Goal: Information Seeking & Learning: Find specific fact

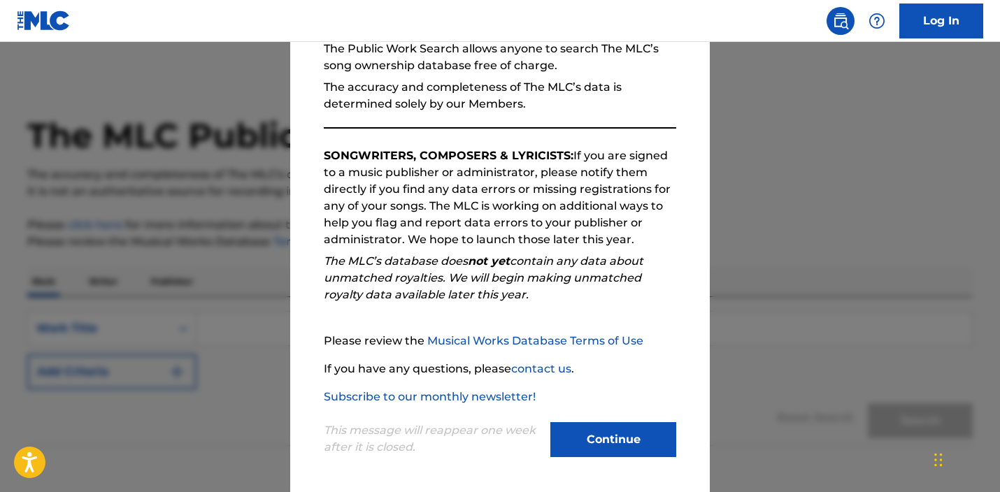
scroll to position [148, 0]
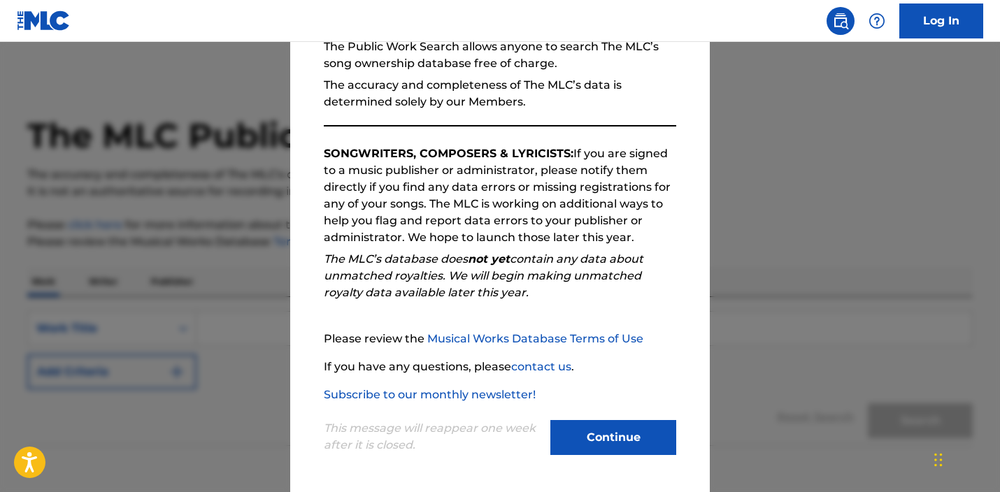
click at [603, 437] on button "Continue" at bounding box center [614, 437] width 126 height 35
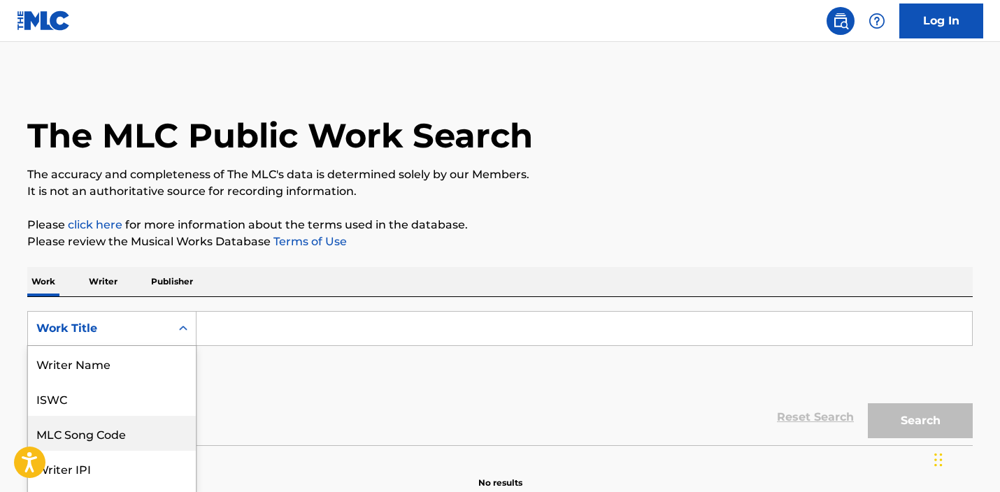
scroll to position [59, 0]
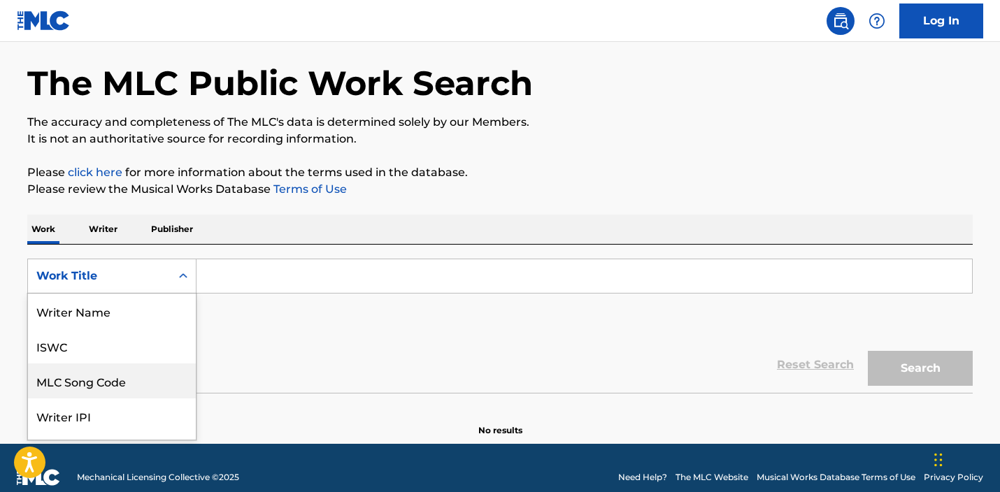
click at [146, 294] on div "MLC Song Code, 3 of 8. 8 results available. Use Up and Down to choose options, …" at bounding box center [111, 276] width 169 height 35
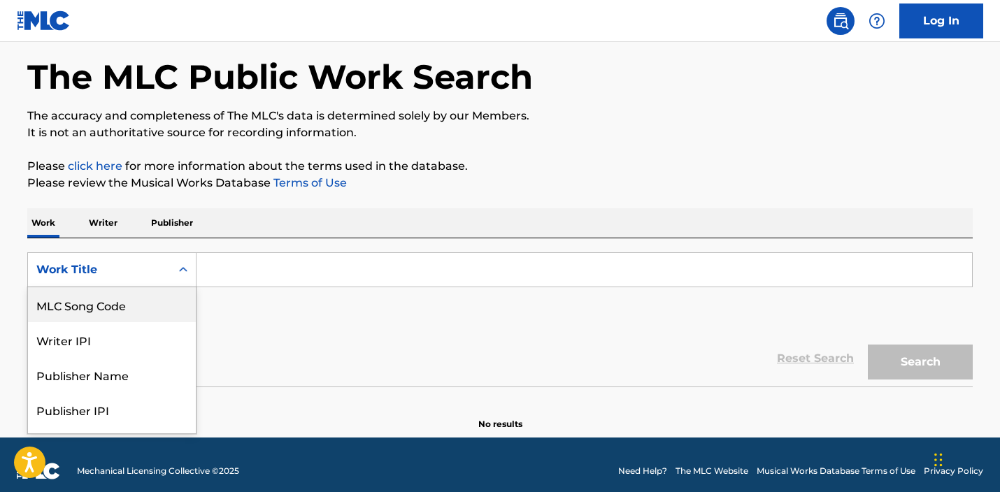
scroll to position [64, 0]
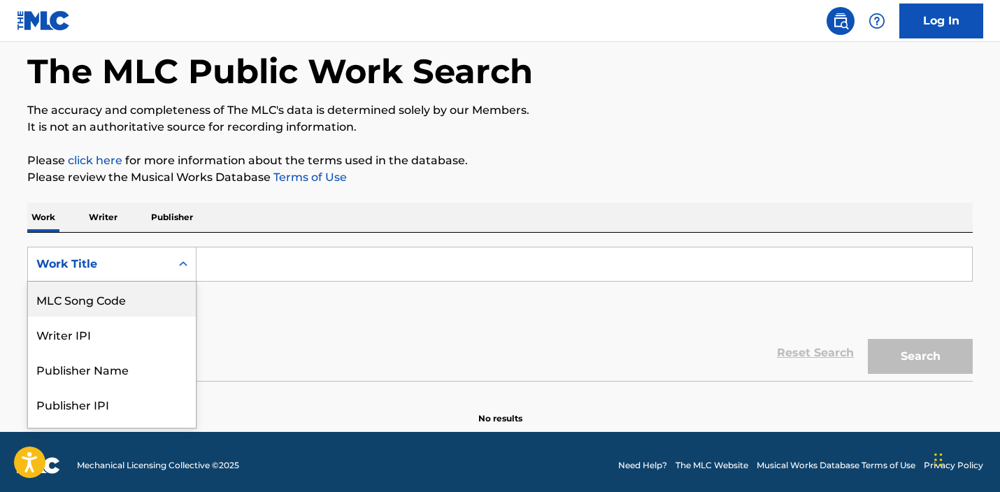
click at [108, 209] on p "Writer" at bounding box center [103, 217] width 37 height 29
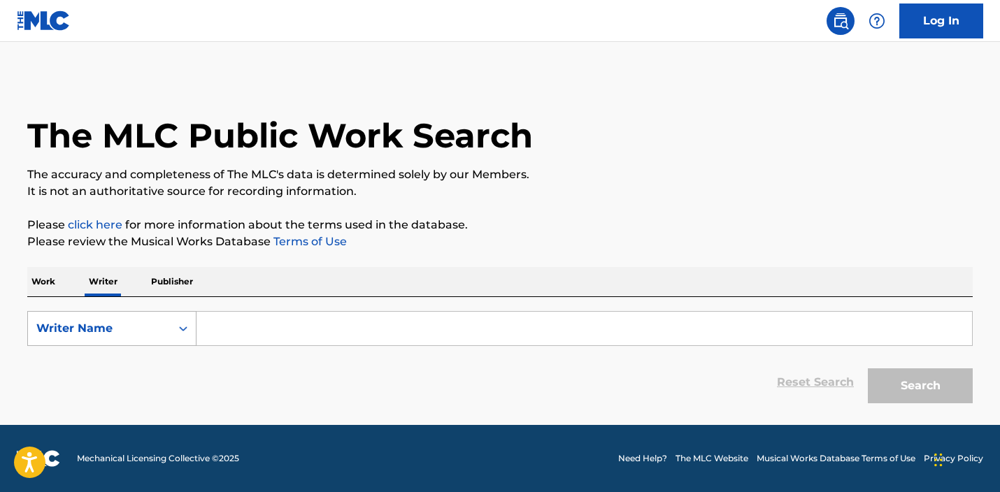
click at [122, 329] on div "Writer Name" at bounding box center [99, 328] width 126 height 17
click at [250, 318] on input "Search Form" at bounding box center [585, 329] width 776 height 34
paste input "midi blosso"
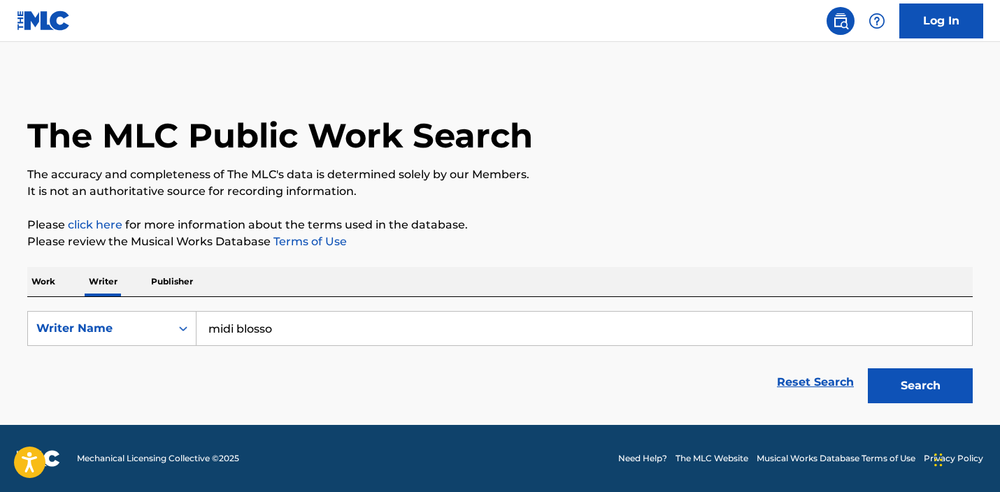
type input "midi blosso"
click at [906, 382] on button "Search" at bounding box center [920, 386] width 105 height 35
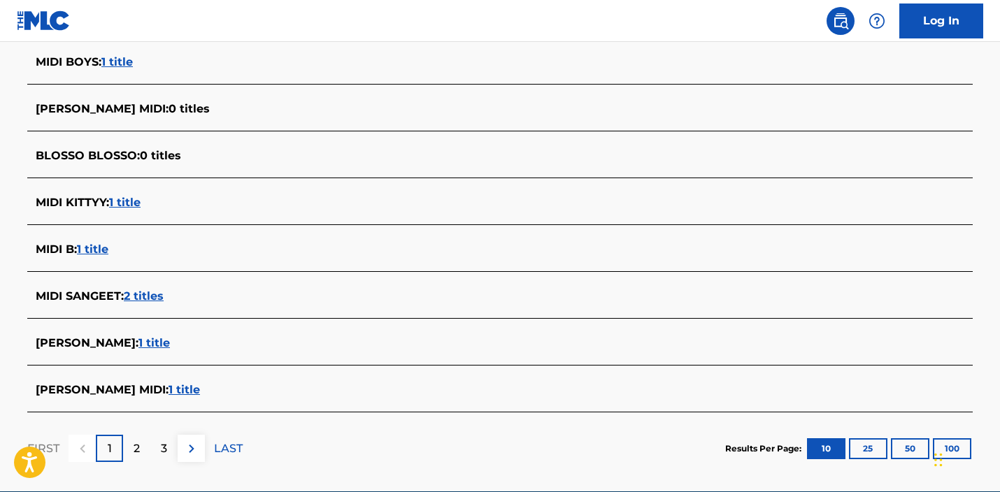
scroll to position [555, 0]
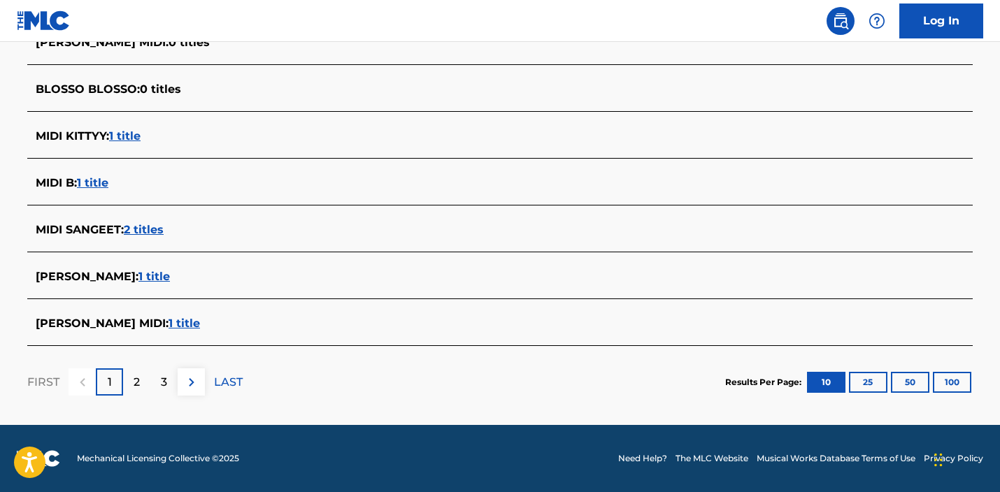
click at [130, 379] on div "2" at bounding box center [136, 382] width 27 height 27
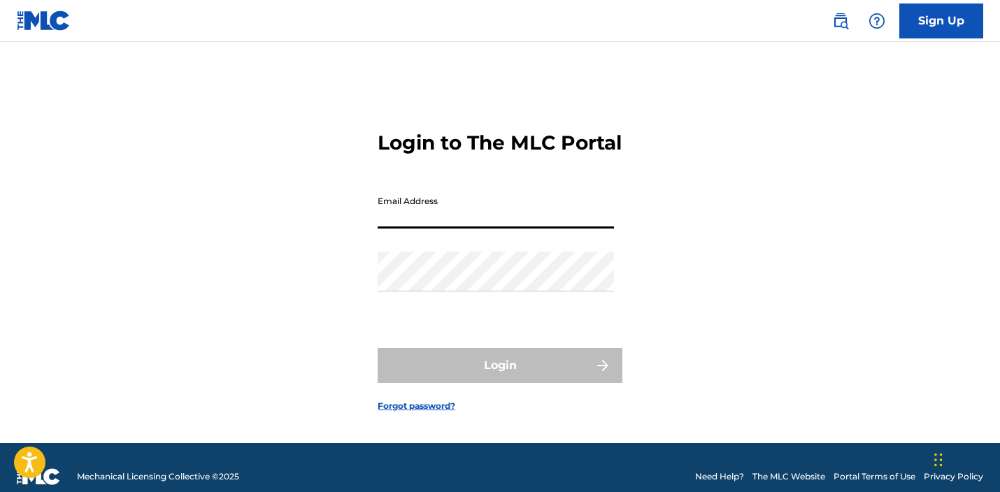
click at [528, 229] on input "Email Address" at bounding box center [496, 209] width 236 height 40
click at [239, 221] on div "Login to The MLC Portal Email Address Password Login Forgot password?" at bounding box center [499, 260] width 979 height 367
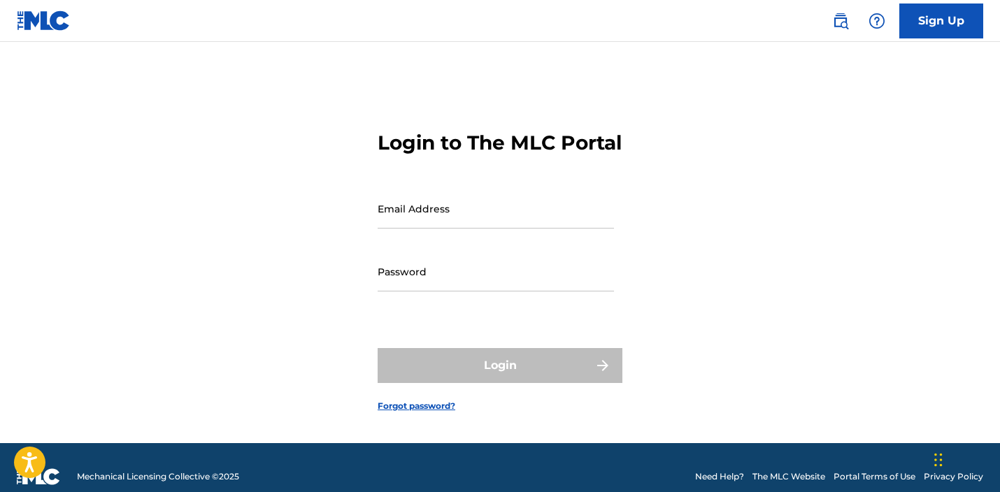
click at [405, 229] on input "Email Address" at bounding box center [496, 209] width 236 height 40
